Goal: Task Accomplishment & Management: Use online tool/utility

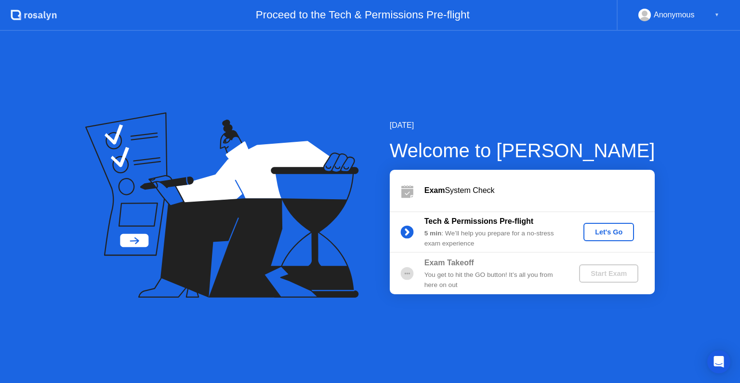
click at [603, 226] on button "Let's Go" at bounding box center [609, 232] width 51 height 18
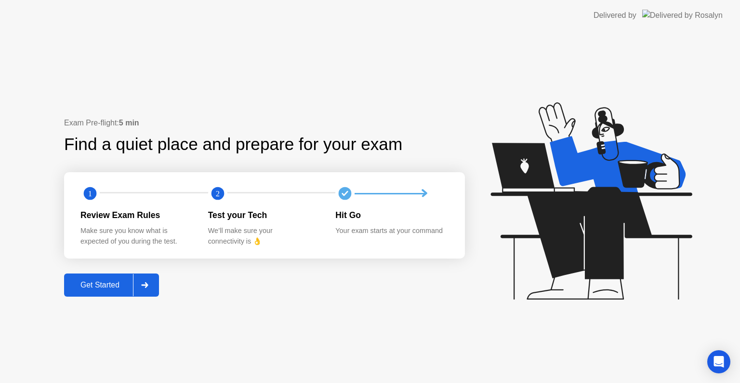
click at [104, 281] on div "Get Started" at bounding box center [100, 285] width 66 height 9
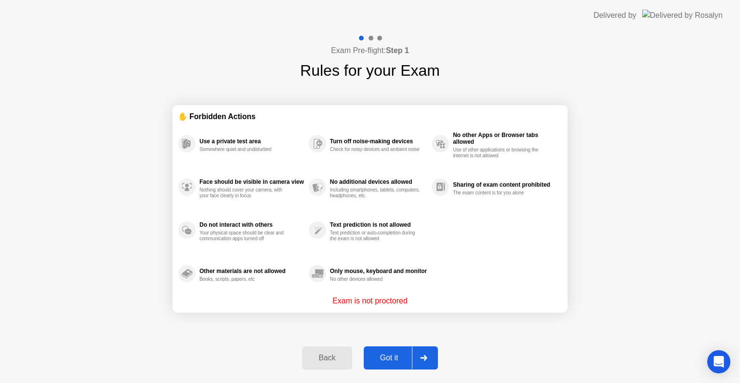
click at [392, 363] on button "Got it" at bounding box center [401, 357] width 74 height 23
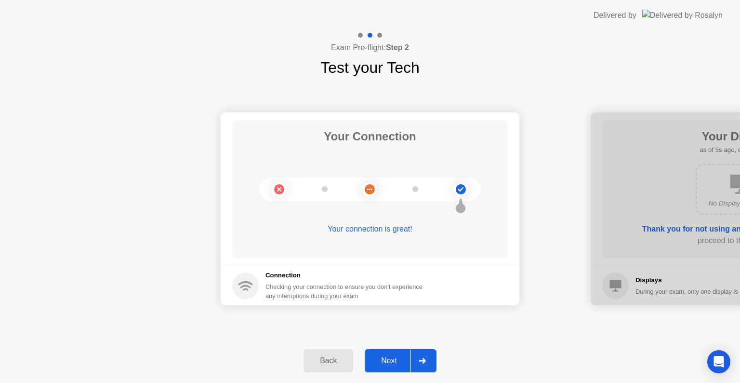
click at [384, 364] on div "Next" at bounding box center [389, 360] width 43 height 9
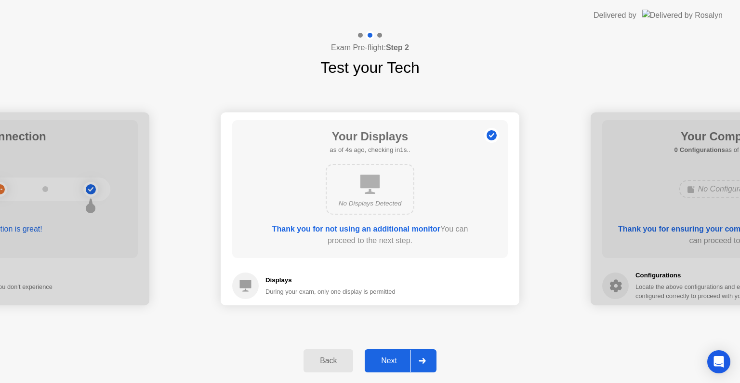
click at [384, 364] on div "Next" at bounding box center [389, 360] width 43 height 9
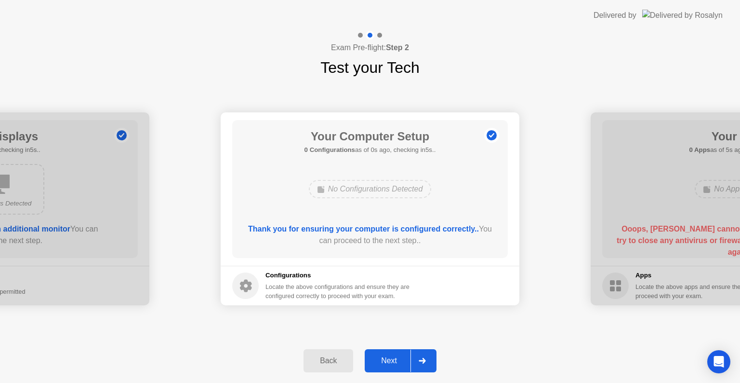
click at [384, 364] on div "Next" at bounding box center [389, 360] width 43 height 9
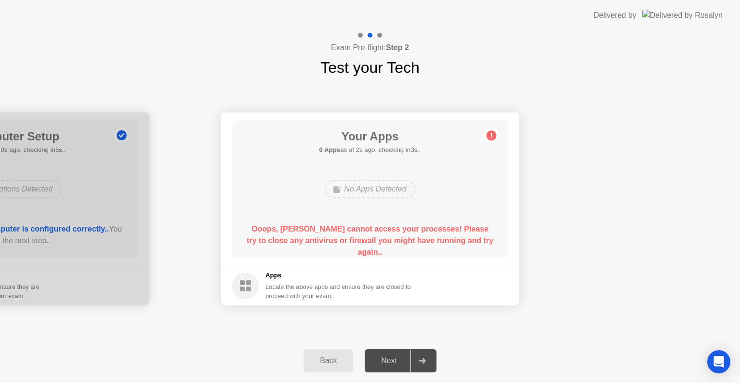
click at [364, 222] on div "Your Apps 0 Apps as of 2s ago, checking in3s.. No Apps Detected Ooops, [PERSON_…" at bounding box center [370, 189] width 276 height 138
click at [316, 361] on div "Back" at bounding box center [329, 360] width 44 height 9
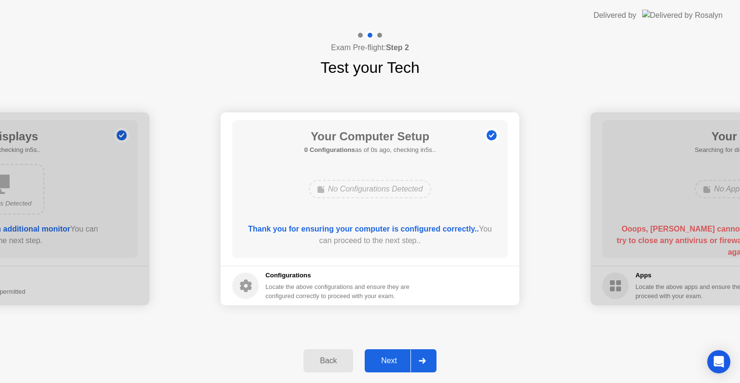
click at [391, 361] on div "Next" at bounding box center [389, 360] width 43 height 9
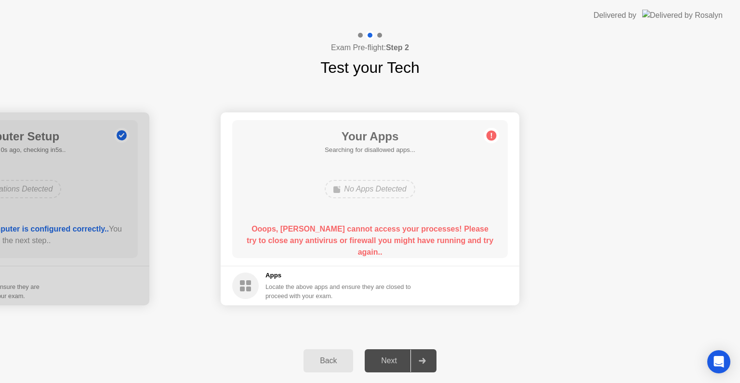
click at [492, 138] on circle at bounding box center [492, 136] width 10 height 10
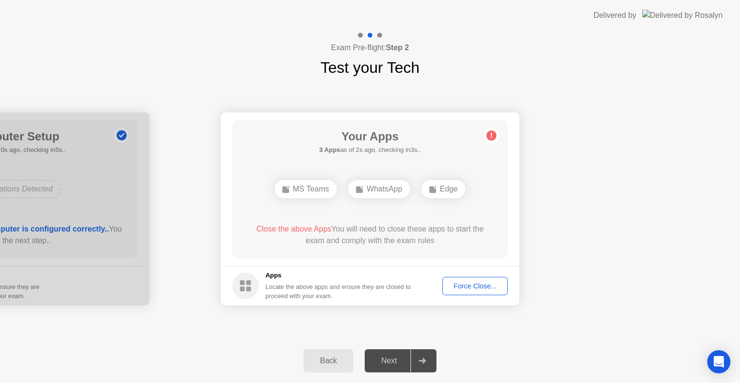
click at [484, 287] on div "Force Close..." at bounding box center [475, 286] width 59 height 8
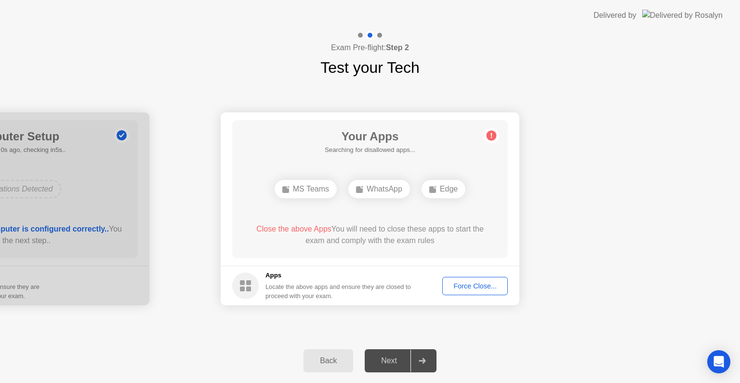
click at [476, 287] on div "Force Close..." at bounding box center [475, 286] width 59 height 8
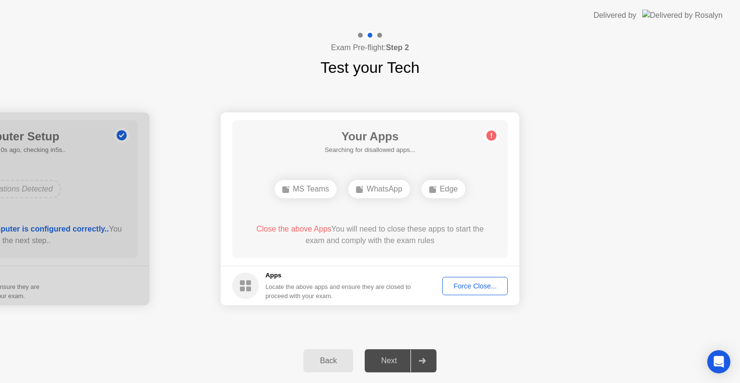
click at [475, 282] on div "Force Close..." at bounding box center [475, 286] width 59 height 8
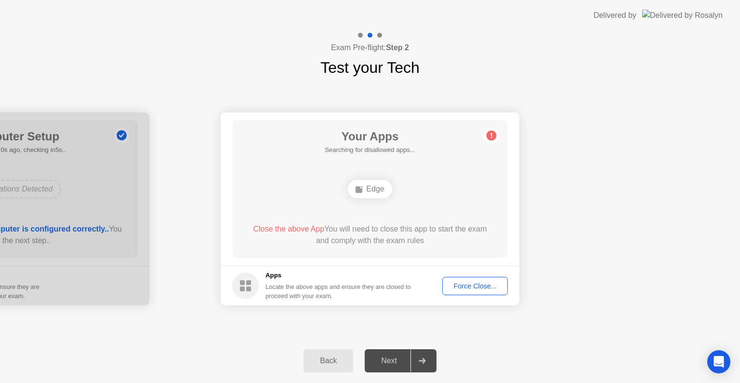
click at [473, 284] on div "Force Close..." at bounding box center [475, 286] width 59 height 8
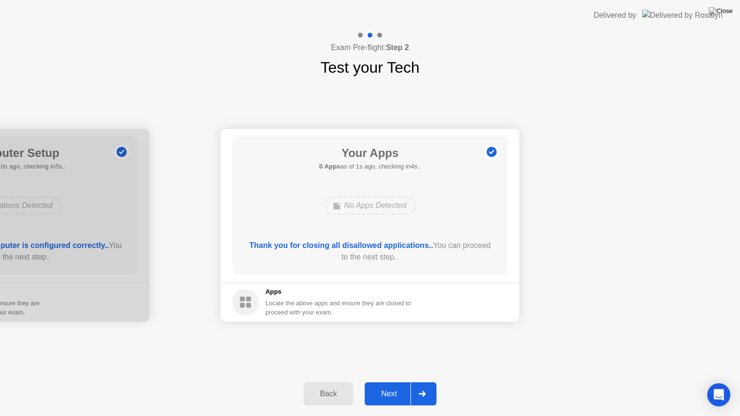
click at [394, 382] on div "Next" at bounding box center [389, 394] width 43 height 9
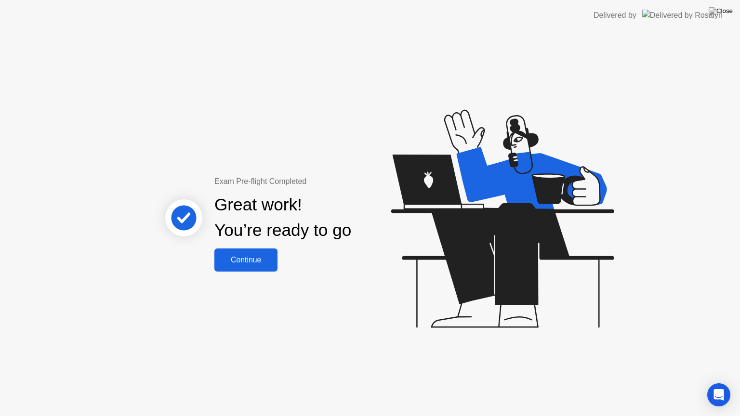
click at [271, 252] on button "Continue" at bounding box center [246, 260] width 63 height 23
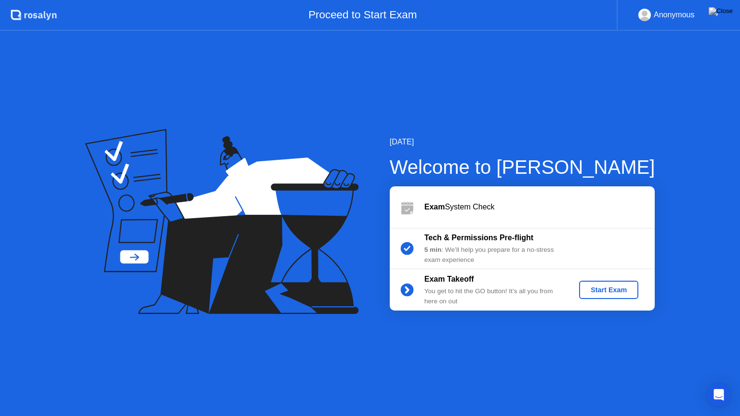
click at [626, 291] on div "Start Exam" at bounding box center [609, 290] width 52 height 8
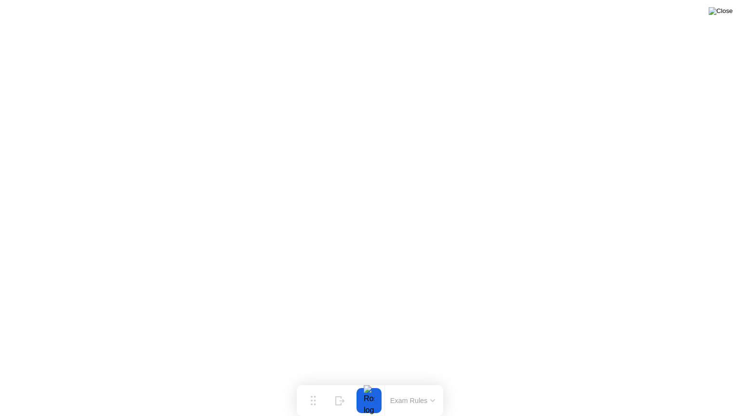
click at [726, 12] on img at bounding box center [721, 11] width 24 height 8
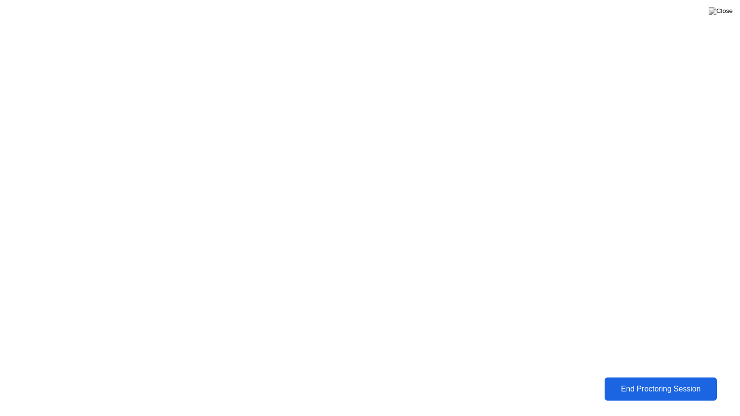
click at [640, 382] on div "End Proctoring Session" at bounding box center [661, 389] width 107 height 9
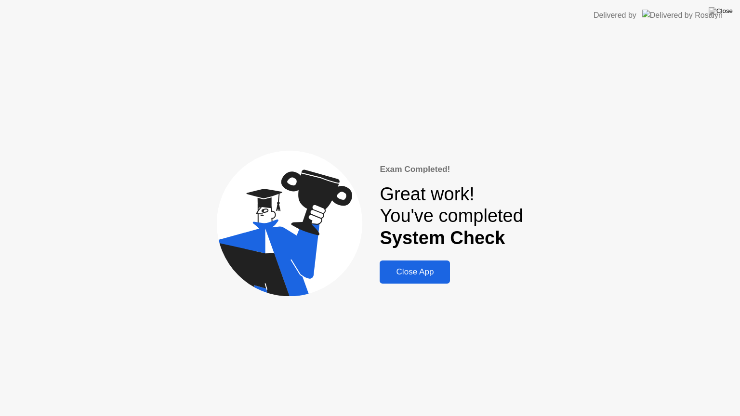
click at [419, 269] on div "Close App" at bounding box center [415, 273] width 65 height 10
